Goal: Task Accomplishment & Management: Manage account settings

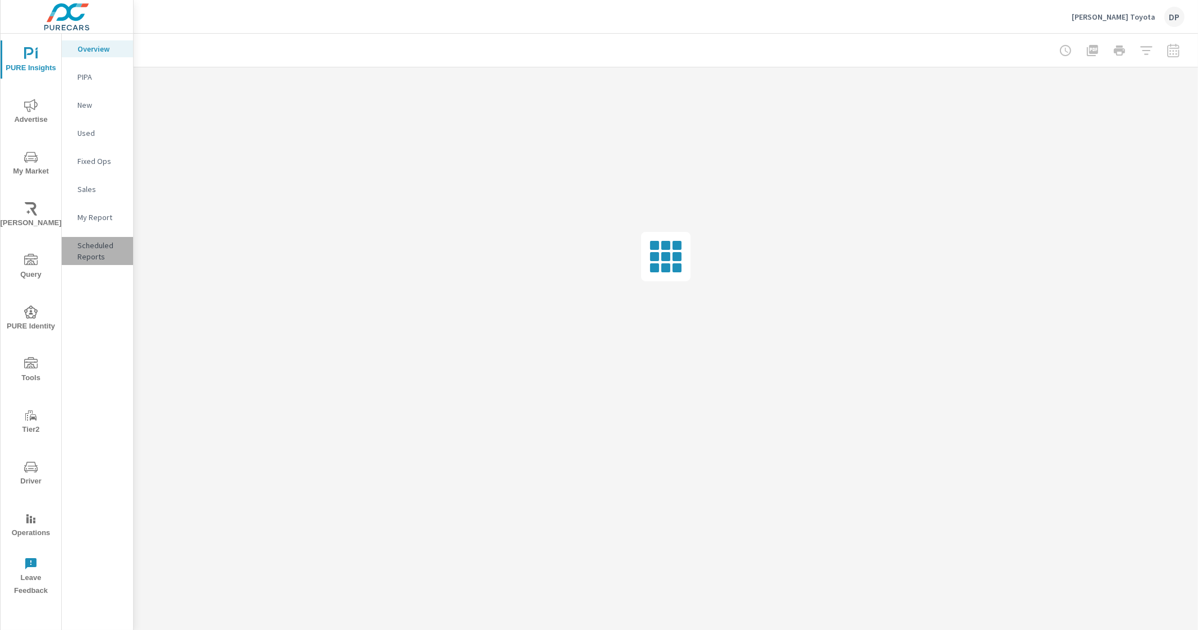
click at [104, 247] on p "Scheduled Reports" at bounding box center [100, 251] width 47 height 22
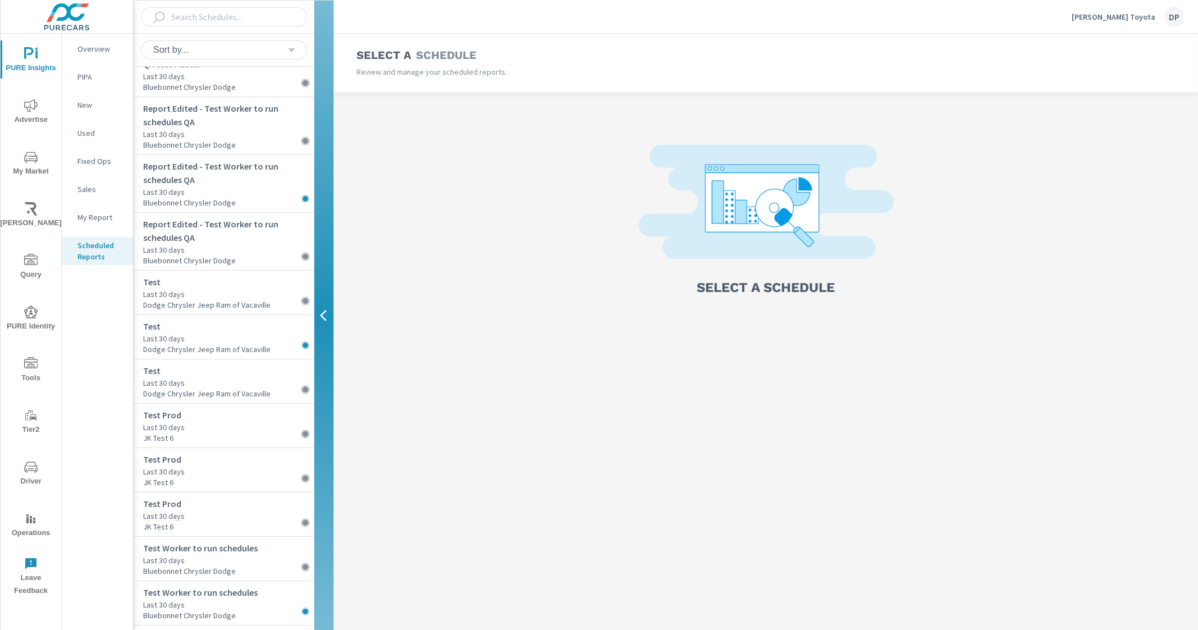
scroll to position [2483, 0]
click at [225, 303] on p "Last 30 days" at bounding box center [228, 296] width 171 height 11
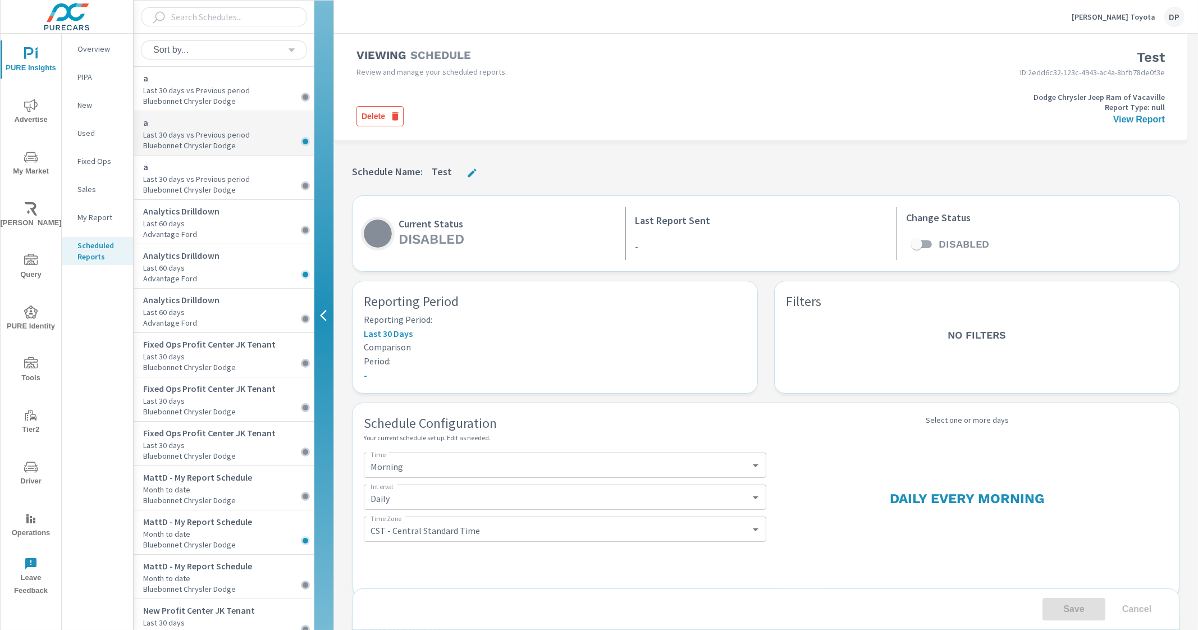
click at [212, 140] on p "Bluebonnet Chrysler Dodge" at bounding box center [228, 145] width 171 height 10
